Goal: Entertainment & Leisure: Browse casually

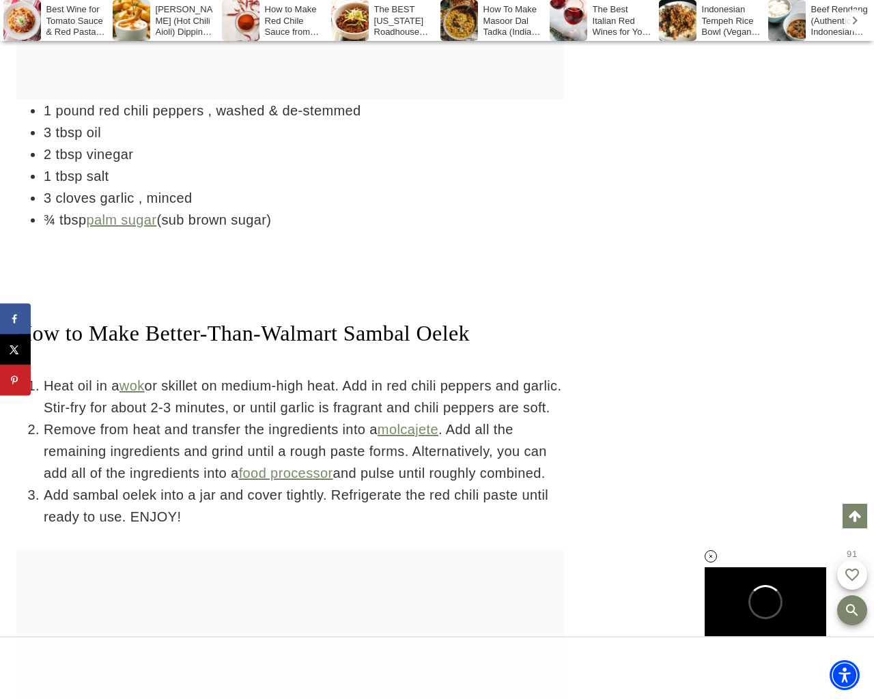
scroll to position [3544, 0]
